Goal: Navigation & Orientation: Understand site structure

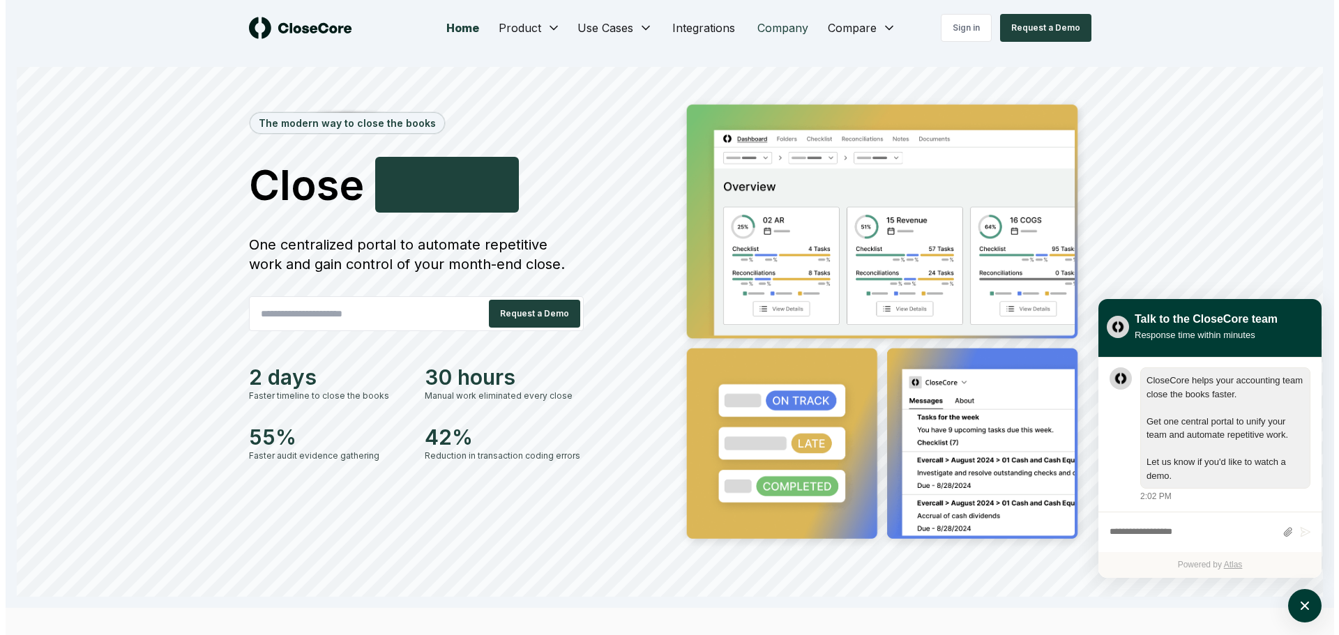
scroll to position [1, 0]
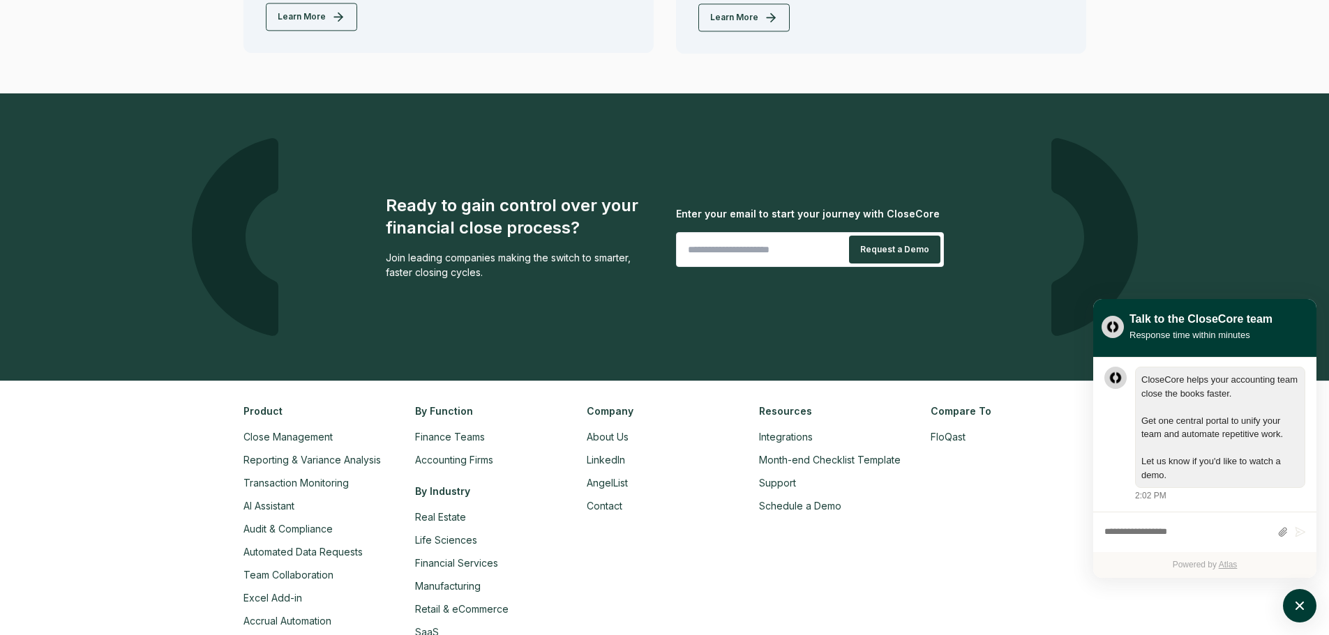
scroll to position [3224, 0]
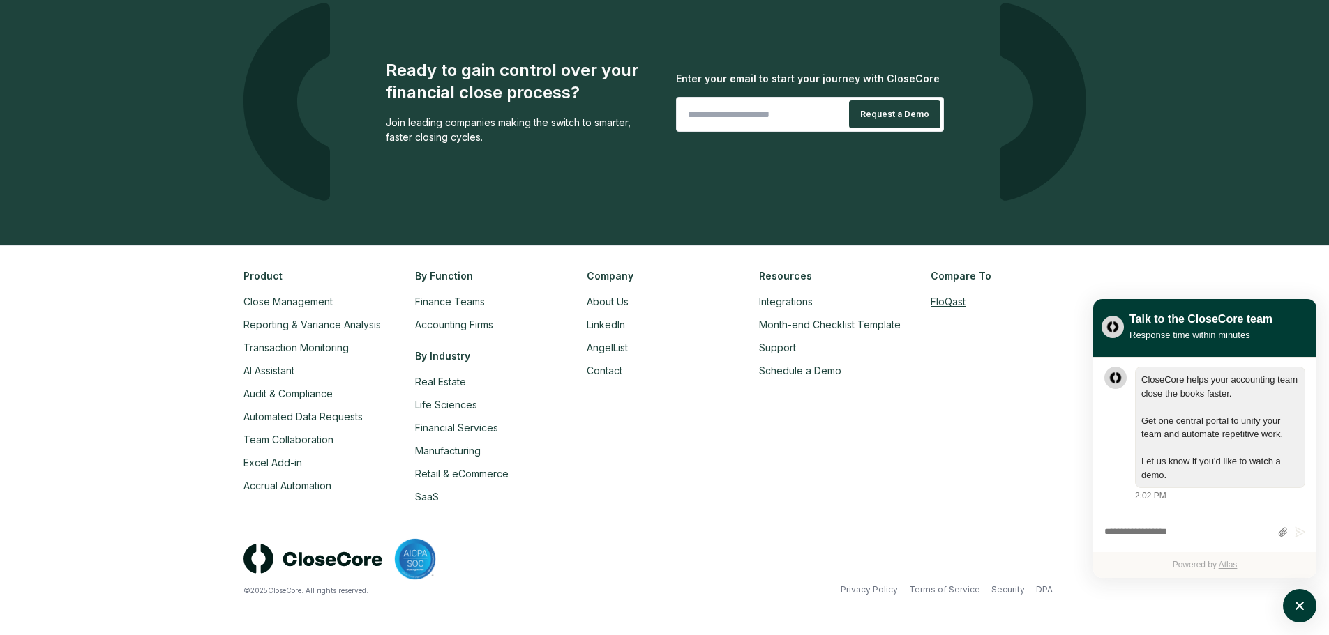
click at [953, 299] on link "FloQast" at bounding box center [947, 302] width 35 height 12
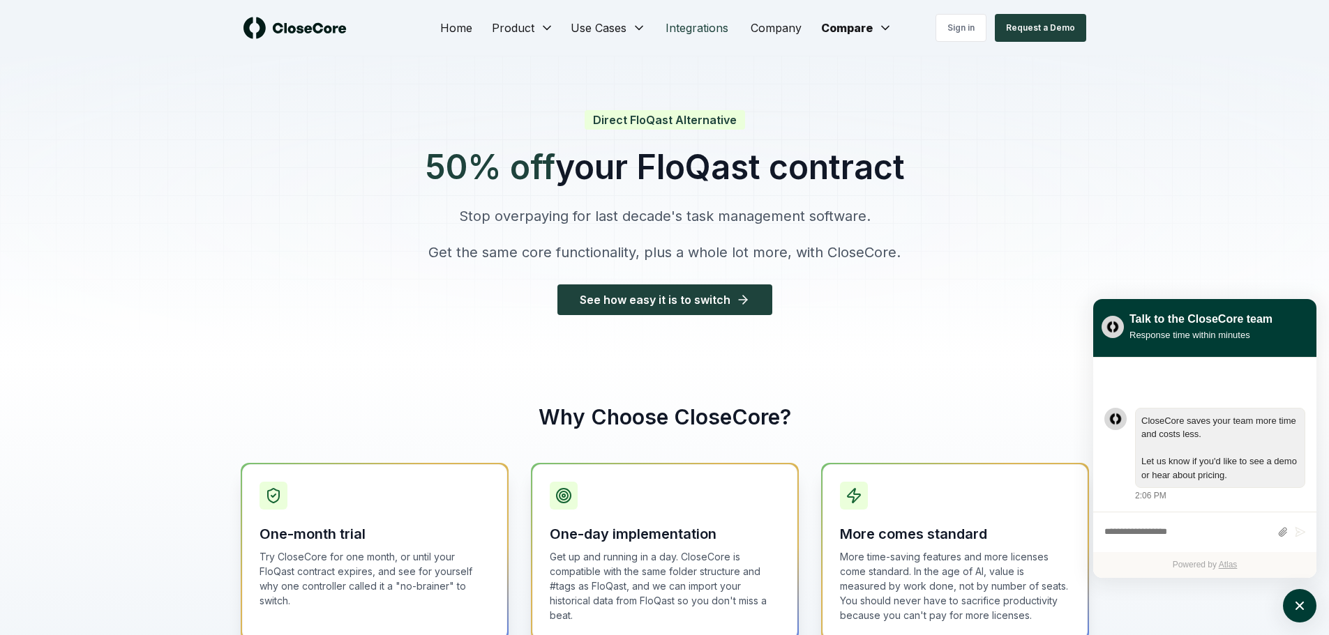
click at [686, 21] on link "Integrations" at bounding box center [696, 28] width 85 height 28
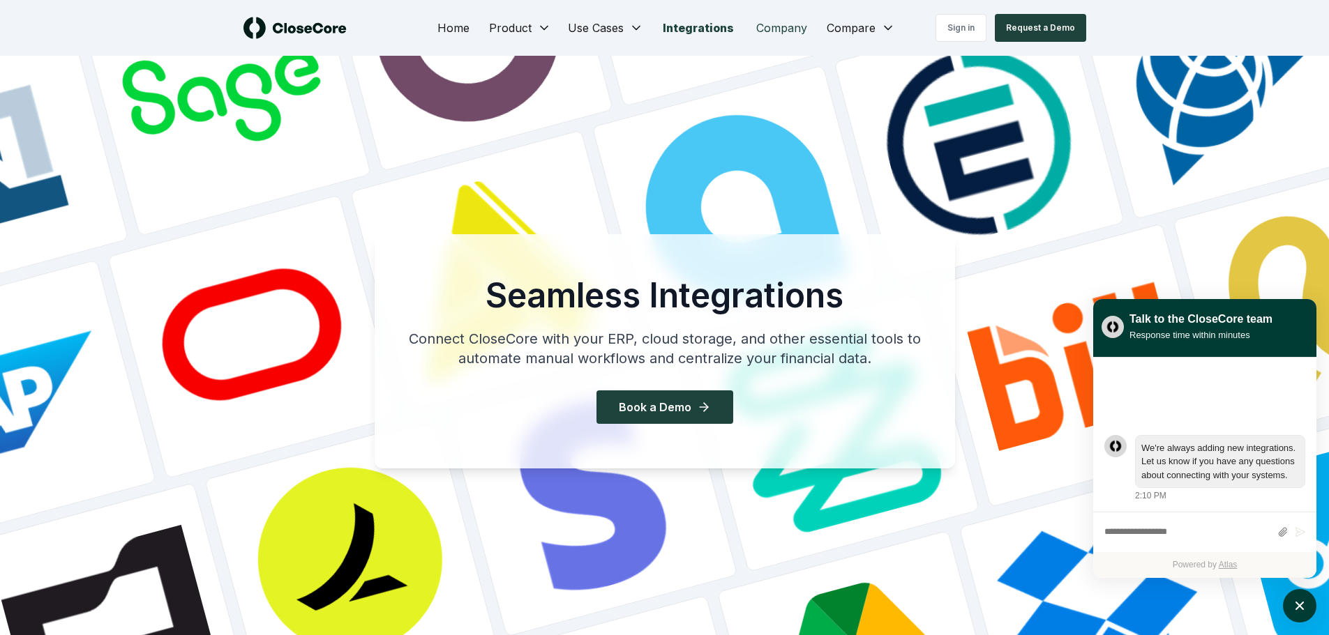
click at [782, 29] on link "Company" at bounding box center [781, 28] width 73 height 28
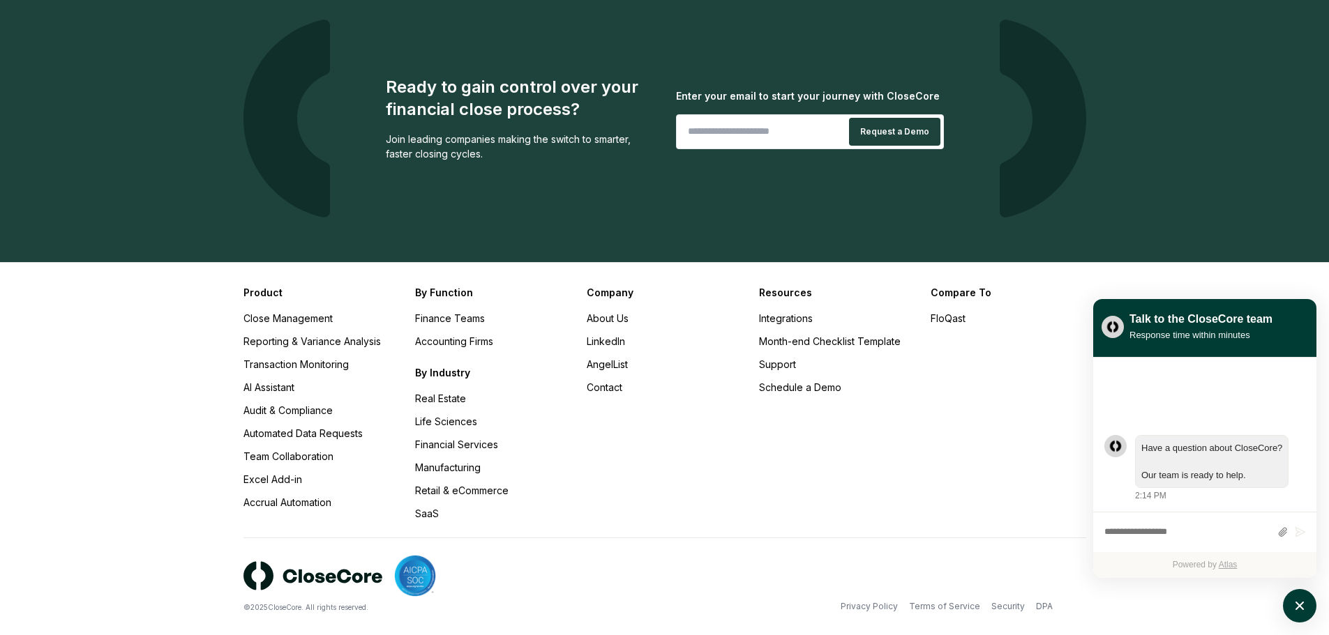
scroll to position [1370, 0]
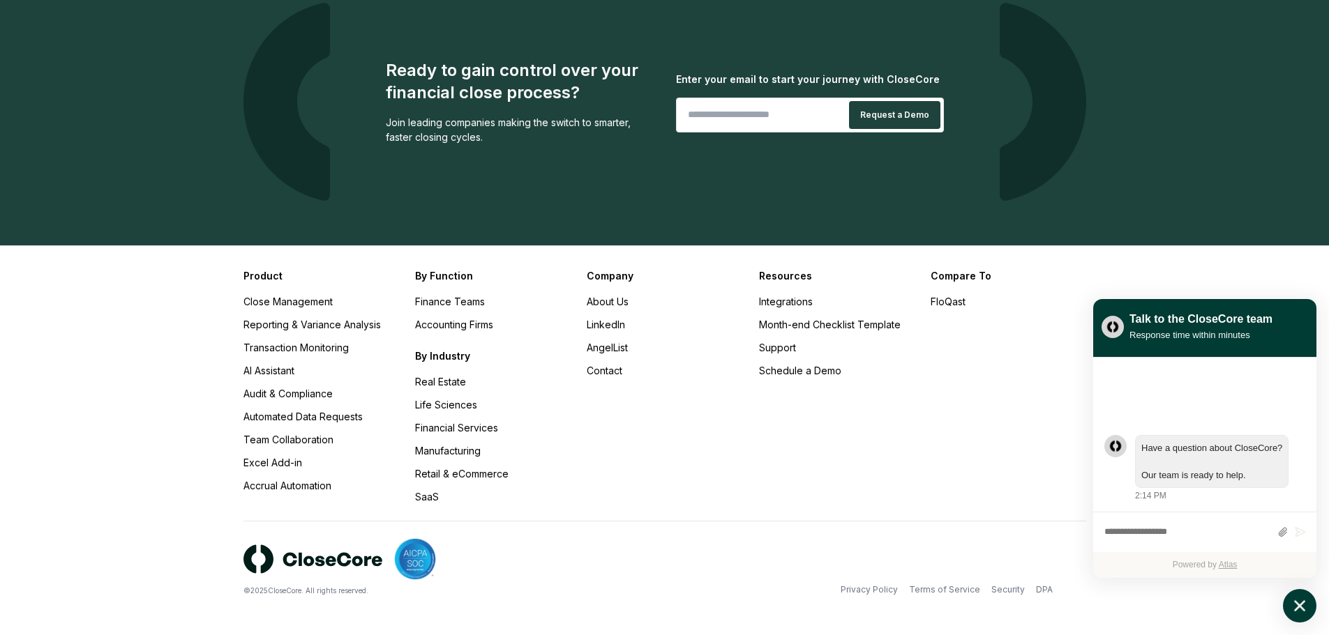
click at [1299, 618] on button "atlas-launcher" at bounding box center [1299, 605] width 33 height 33
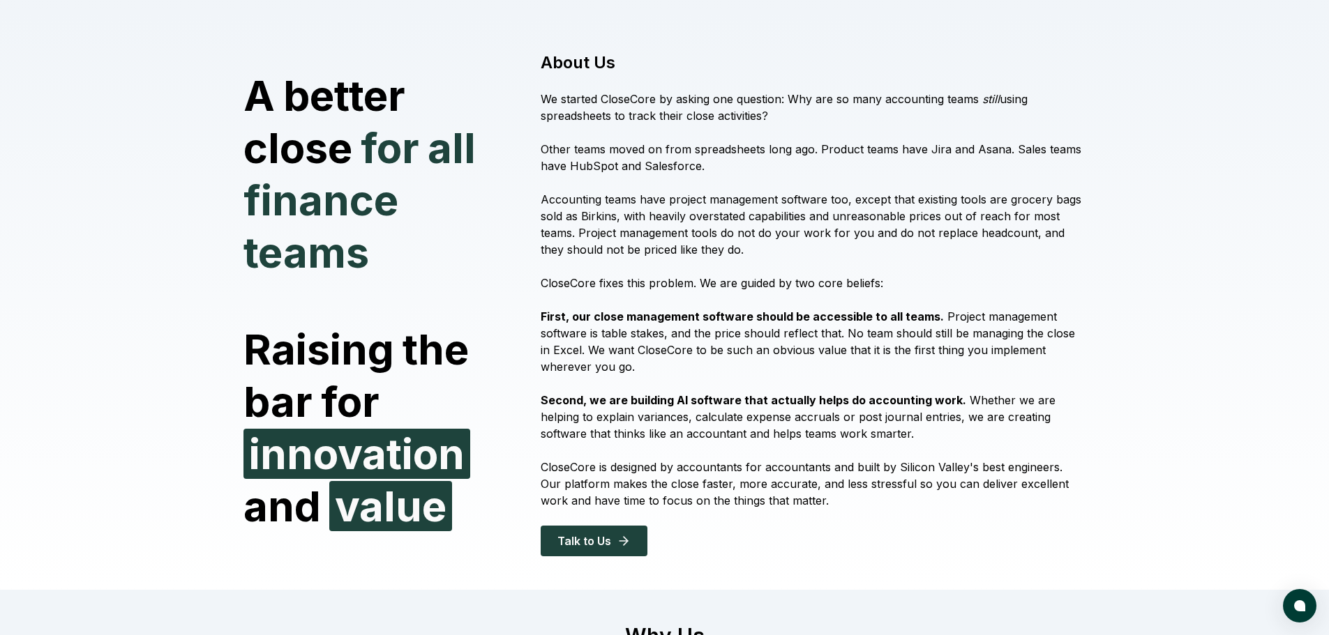
scroll to position [0, 0]
